Goal: Task Accomplishment & Management: Use online tool/utility

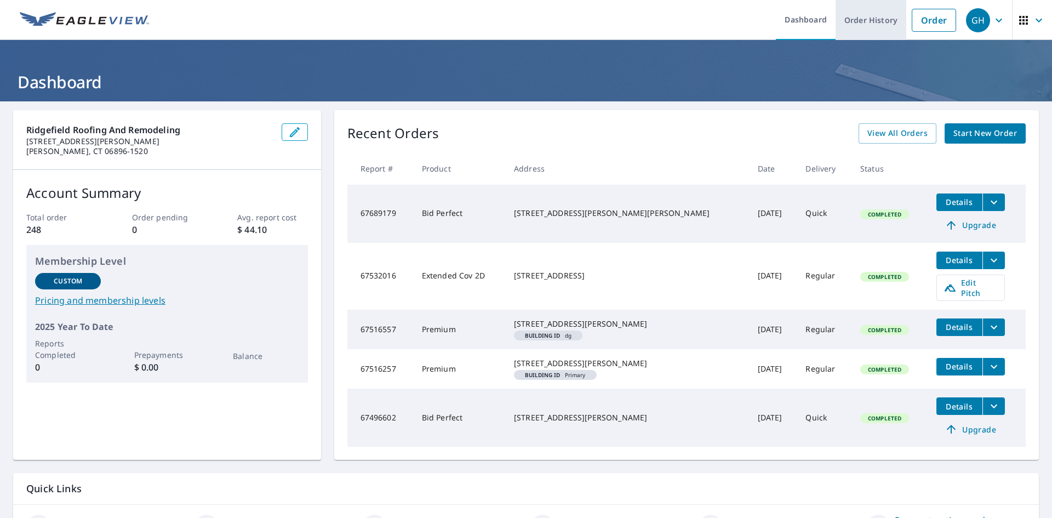
click at [858, 20] on link "Order History" at bounding box center [870, 20] width 71 height 40
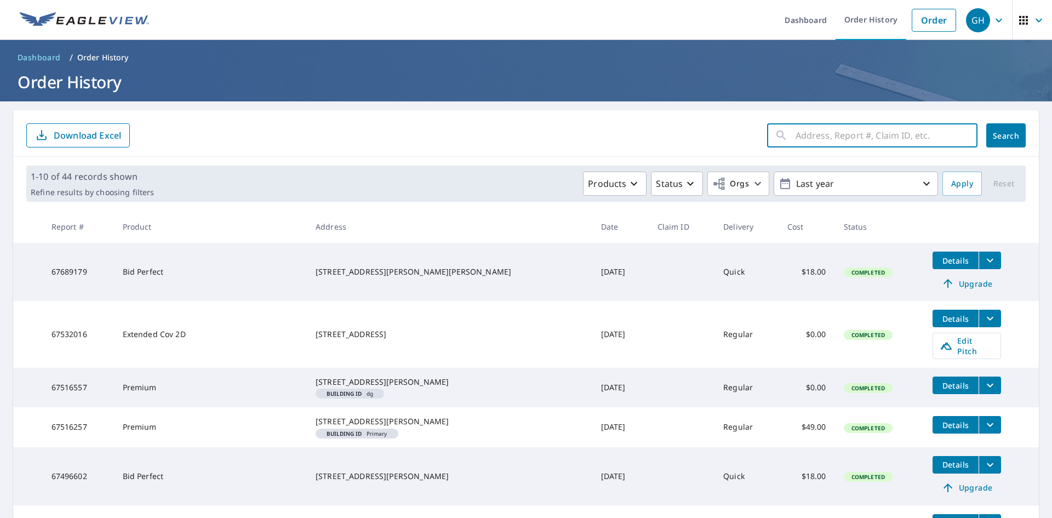
click at [795, 136] on input "text" at bounding box center [886, 135] width 182 height 31
type input "[STREET_ADDRESS][PERSON_NAME]"
click at [995, 135] on span "Search" at bounding box center [1006, 135] width 22 height 10
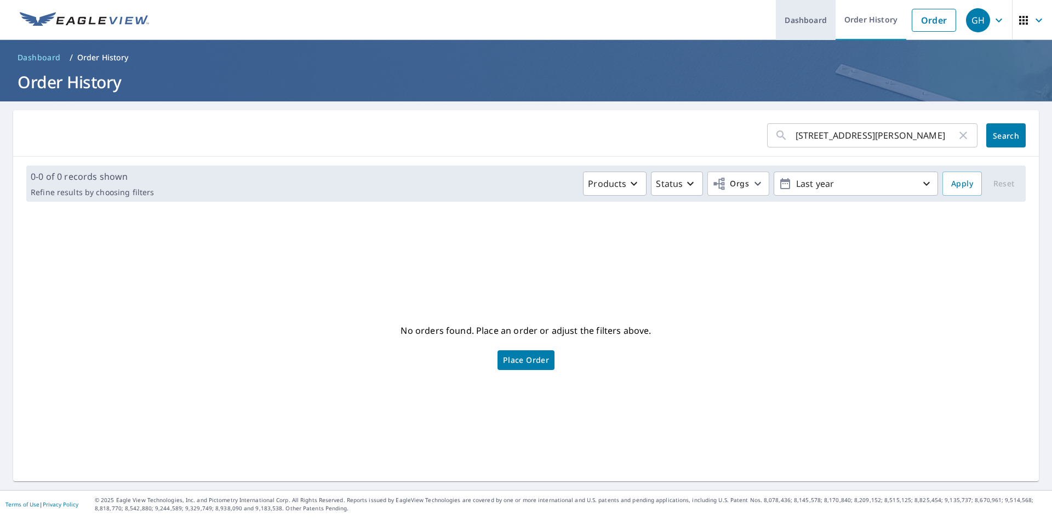
click at [803, 22] on link "Dashboard" at bounding box center [806, 20] width 60 height 40
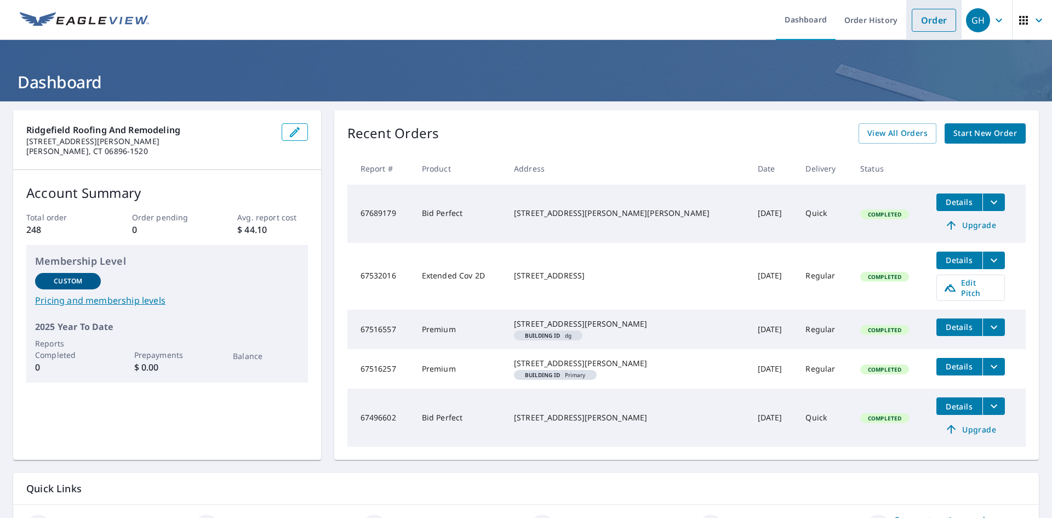
click at [921, 19] on link "Order" at bounding box center [933, 20] width 44 height 23
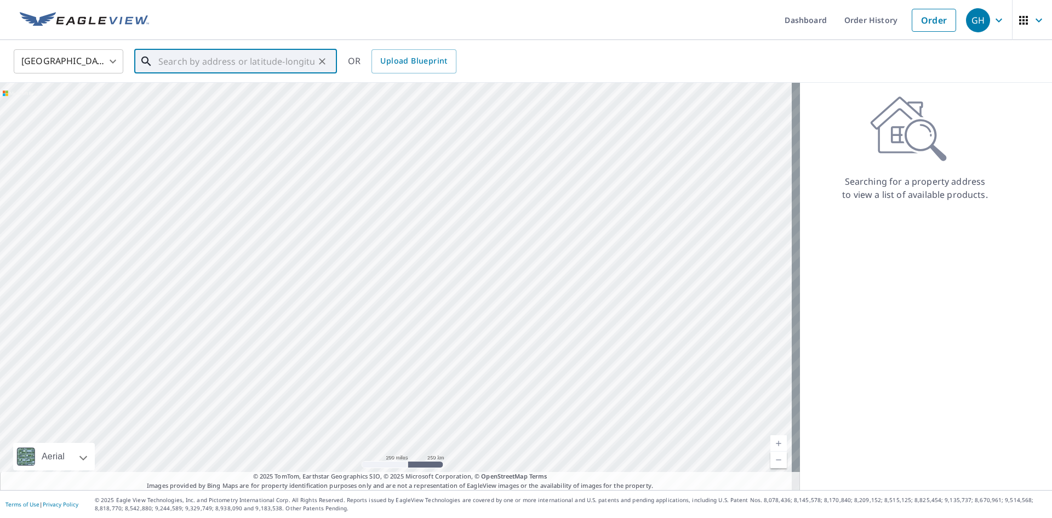
click at [161, 61] on input "text" at bounding box center [236, 61] width 156 height 31
click at [187, 100] on p "[PERSON_NAME], CT 06896" at bounding box center [242, 105] width 172 height 11
type input "[STREET_ADDRESS][PERSON_NAME]"
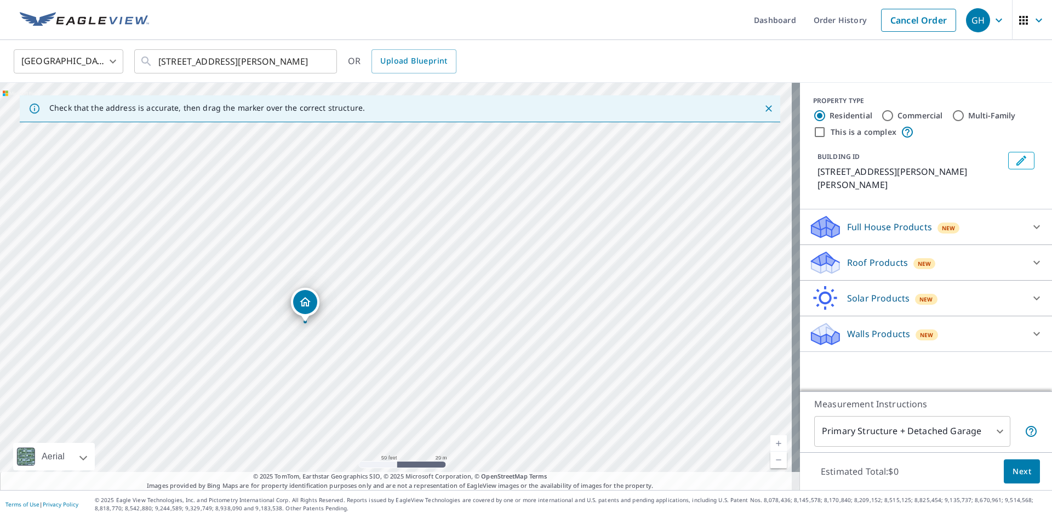
drag, startPoint x: 332, startPoint y: 363, endPoint x: 579, endPoint y: 119, distance: 347.4
click at [579, 119] on div "Check that the address is accurate, then drag the marker over the correct struc…" at bounding box center [400, 286] width 800 height 407
drag, startPoint x: 242, startPoint y: 284, endPoint x: 356, endPoint y: 292, distance: 114.8
click at [356, 292] on div "[STREET_ADDRESS][PERSON_NAME]" at bounding box center [400, 286] width 800 height 407
